Goal: Task Accomplishment & Management: Manage account settings

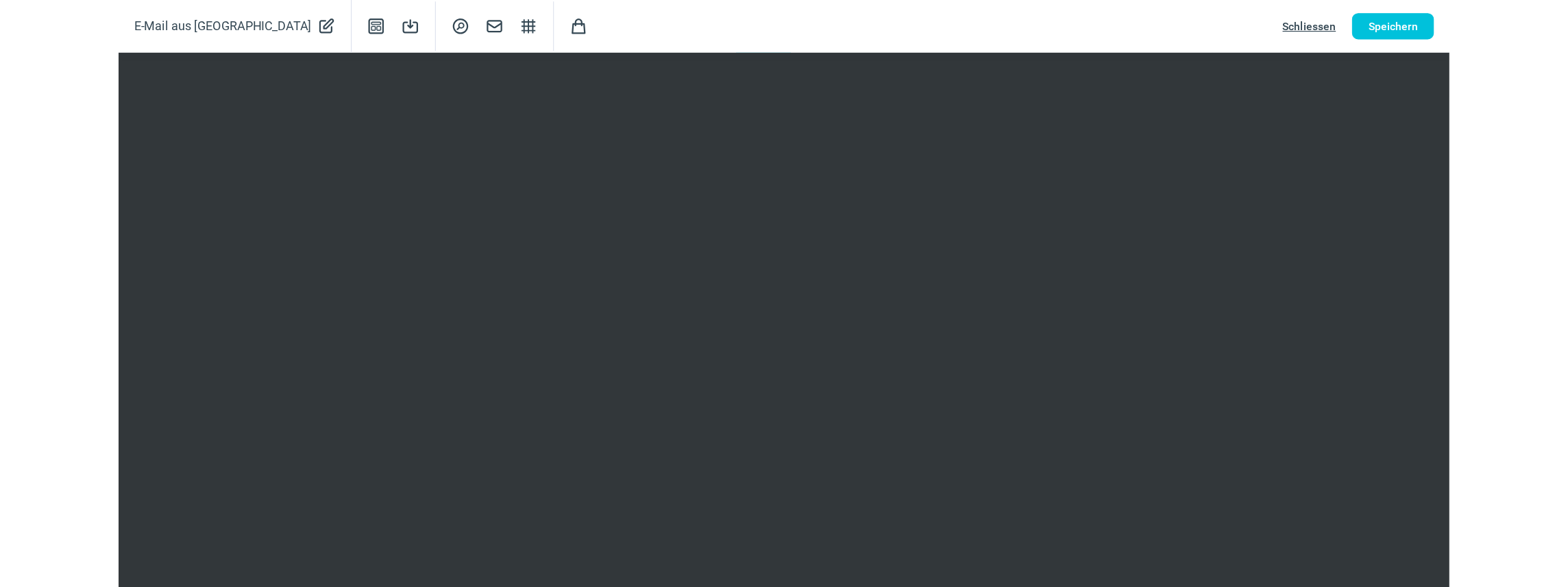
scroll to position [206, 0]
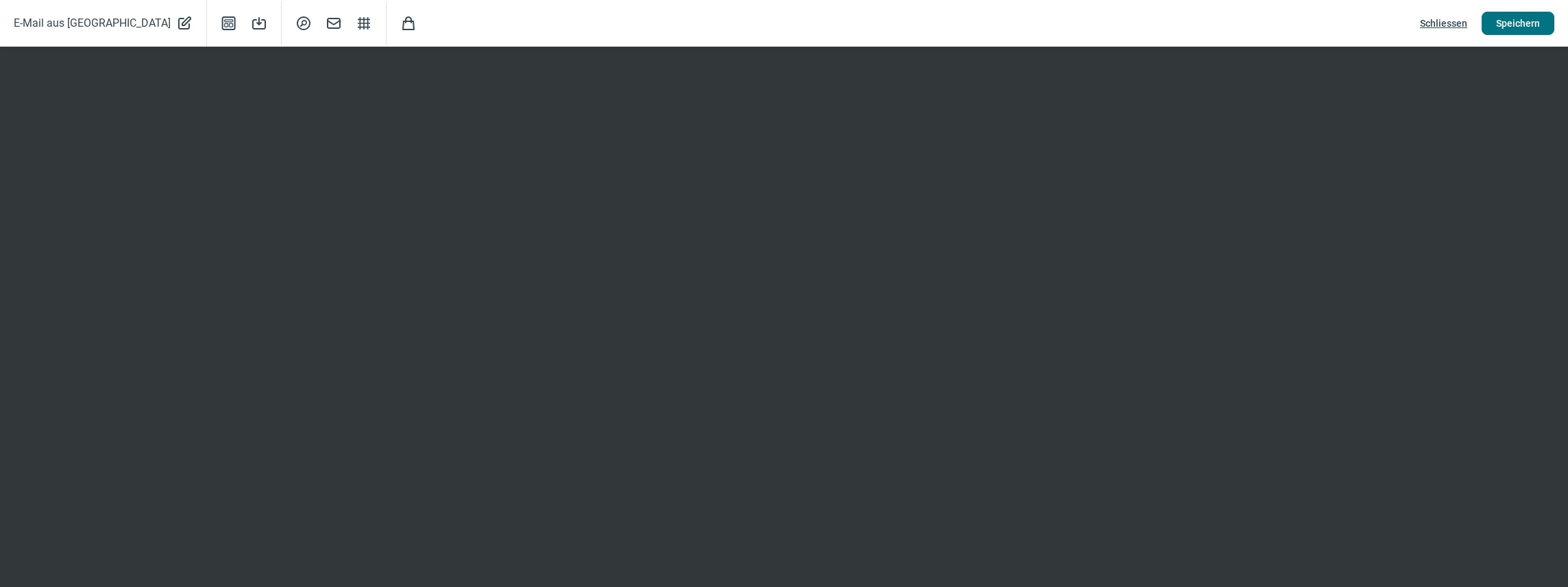
click at [1180, 20] on span "Speichern" at bounding box center [1518, 24] width 44 height 22
click at [1180, 20] on span "Speichern" at bounding box center [1518, 24] width 44 height 22
click at [1180, 26] on span "Speichern" at bounding box center [1518, 24] width 44 height 22
click at [1180, 24] on span "Speichern" at bounding box center [1518, 24] width 44 height 22
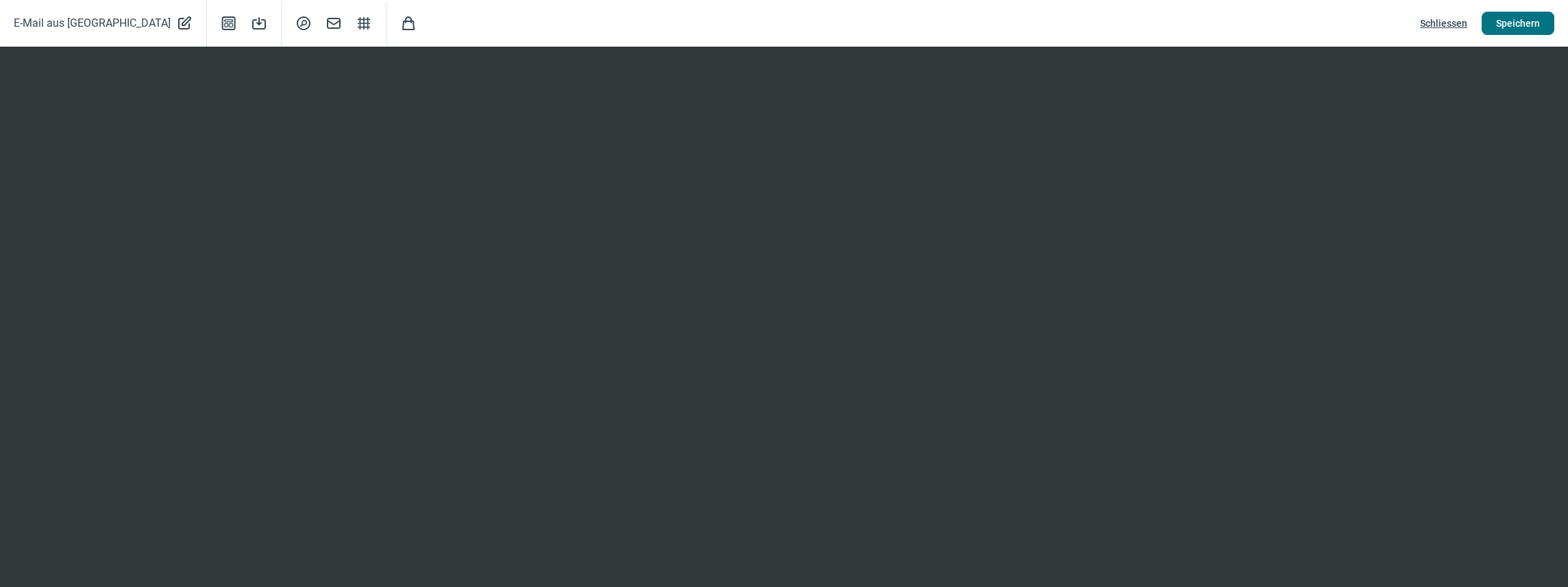
click at [1180, 24] on span "Speichern" at bounding box center [1518, 24] width 44 height 22
